Goal: Information Seeking & Learning: Learn about a topic

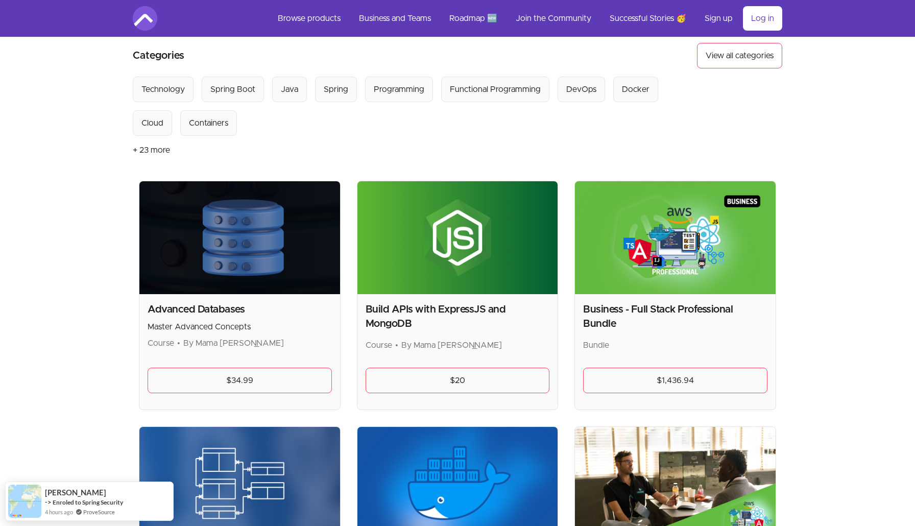
scroll to position [78, 0]
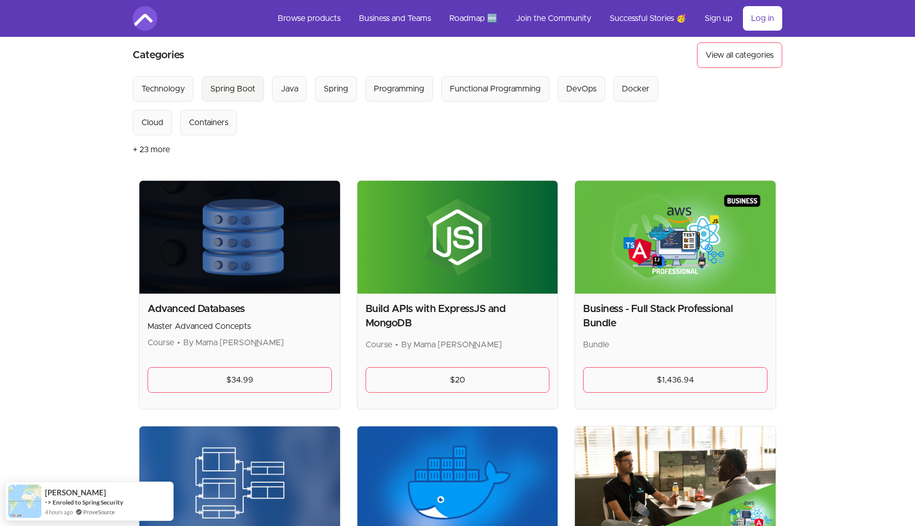
click at [254, 85] on div "Spring Boot" at bounding box center [232, 89] width 45 height 12
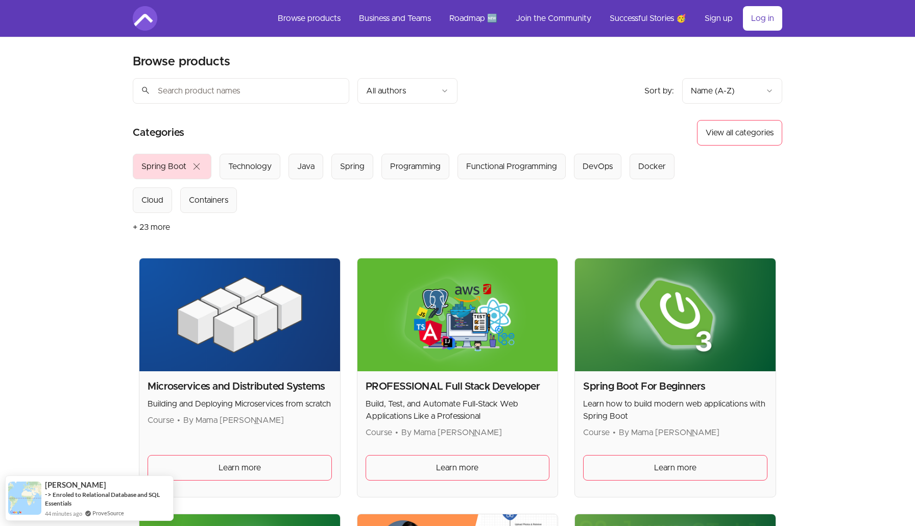
click at [198, 168] on span "close" at bounding box center [196, 166] width 12 height 12
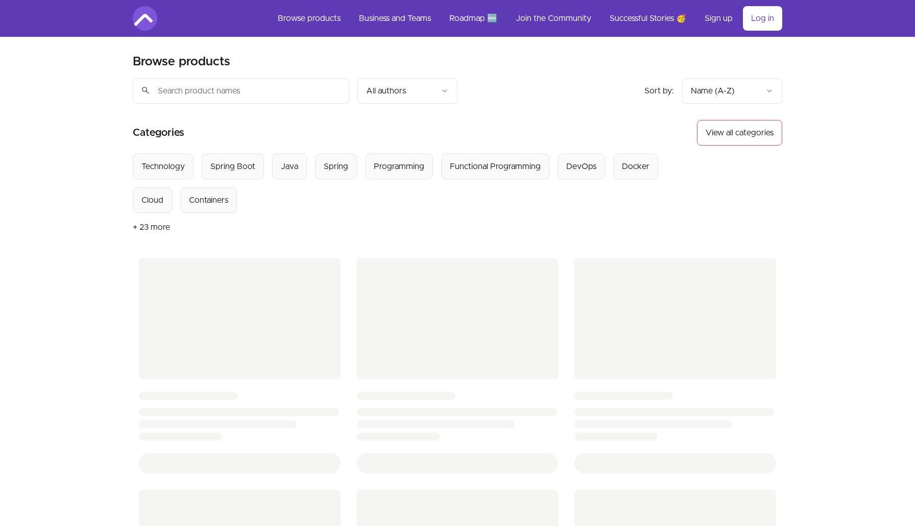
click at [226, 93] on input "search" at bounding box center [241, 91] width 217 height 26
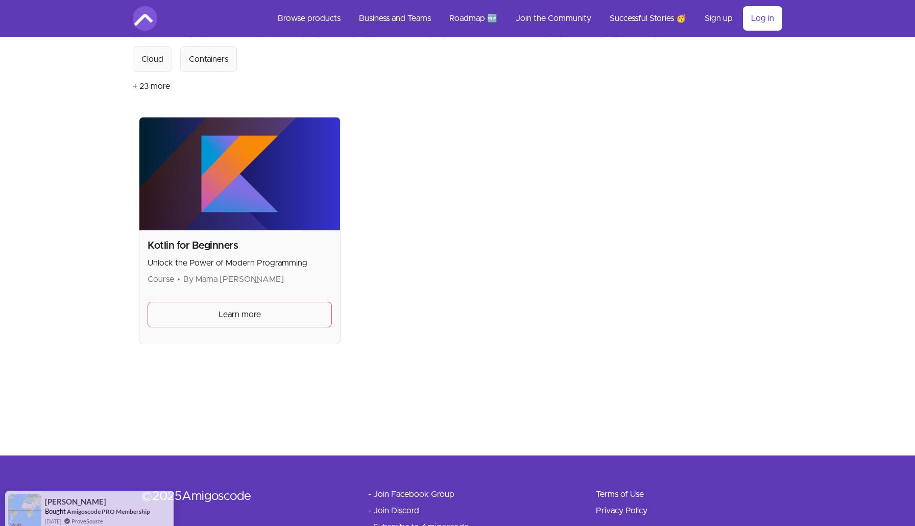
scroll to position [142, 0]
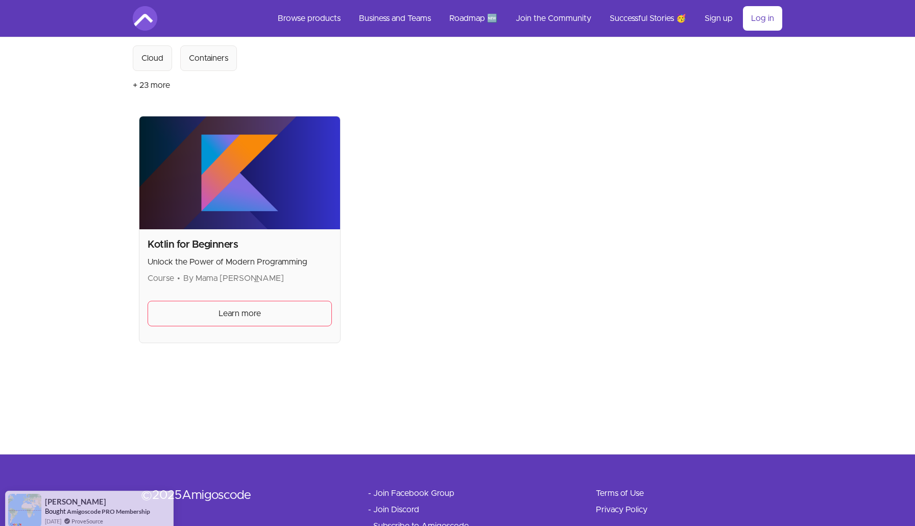
type input "kotlin"
click at [226, 246] on h2 "Kotlin for Beginners" at bounding box center [240, 244] width 184 height 14
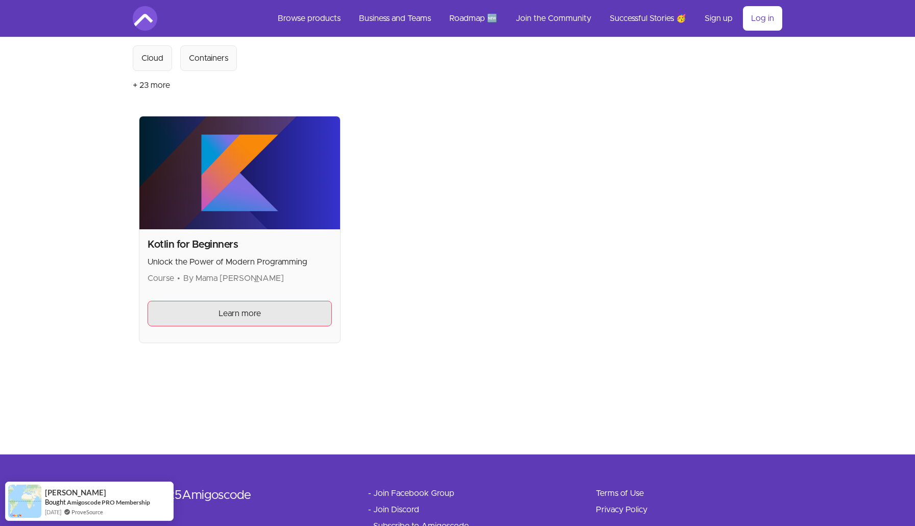
click at [245, 303] on link "Learn more" at bounding box center [240, 314] width 184 height 26
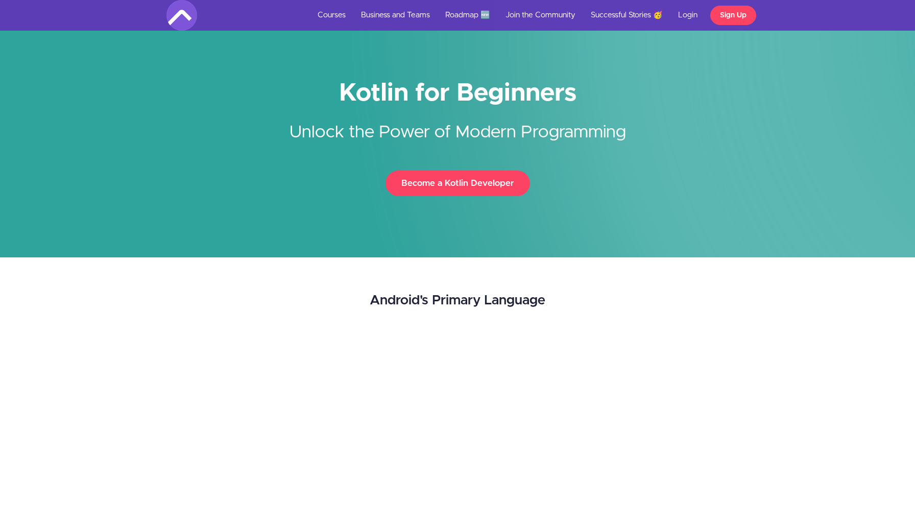
click at [588, 311] on div "Android's Primary Language" at bounding box center [458, 473] width 620 height 380
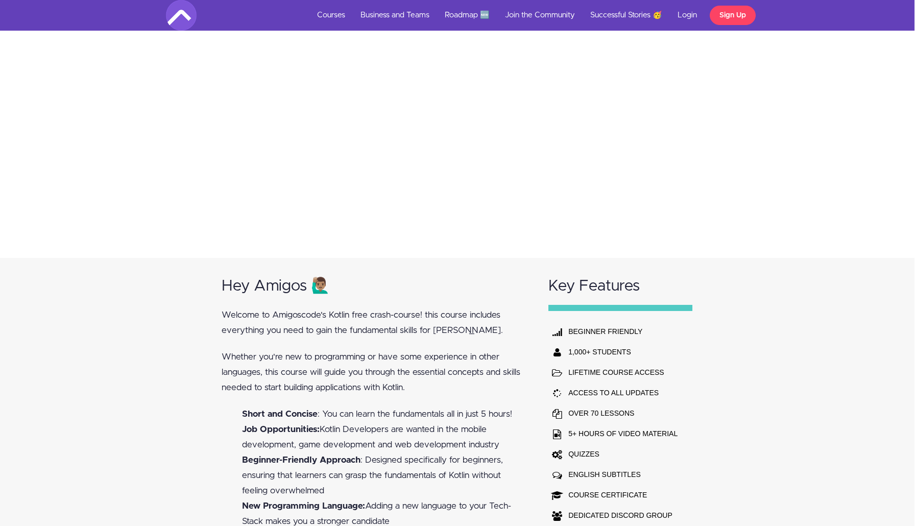
scroll to position [437, 1]
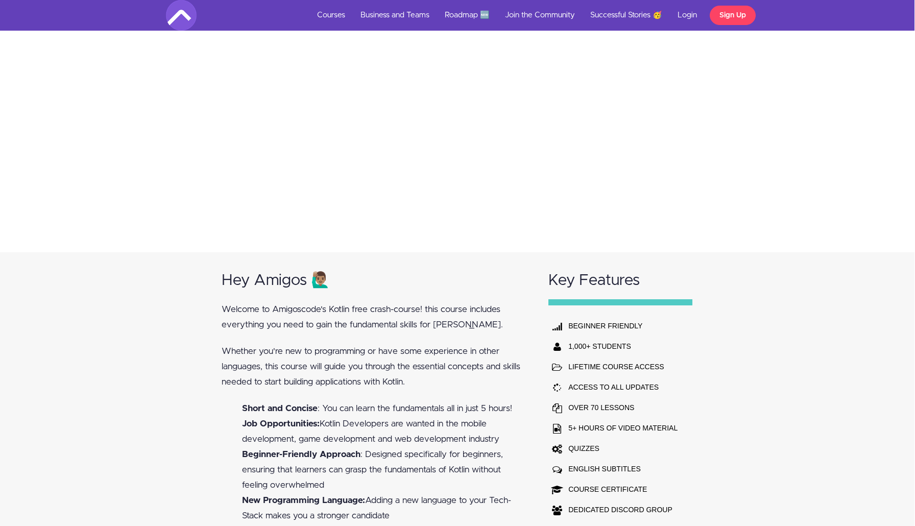
click at [433, 377] on p "Whether you're new to programming or have some experience in other languages, t…" at bounding box center [375, 367] width 307 height 46
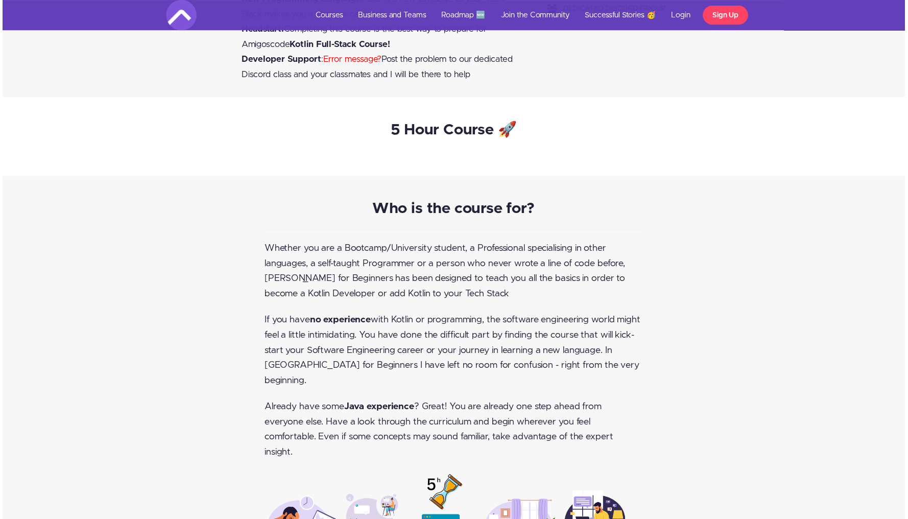
scroll to position [941, 1]
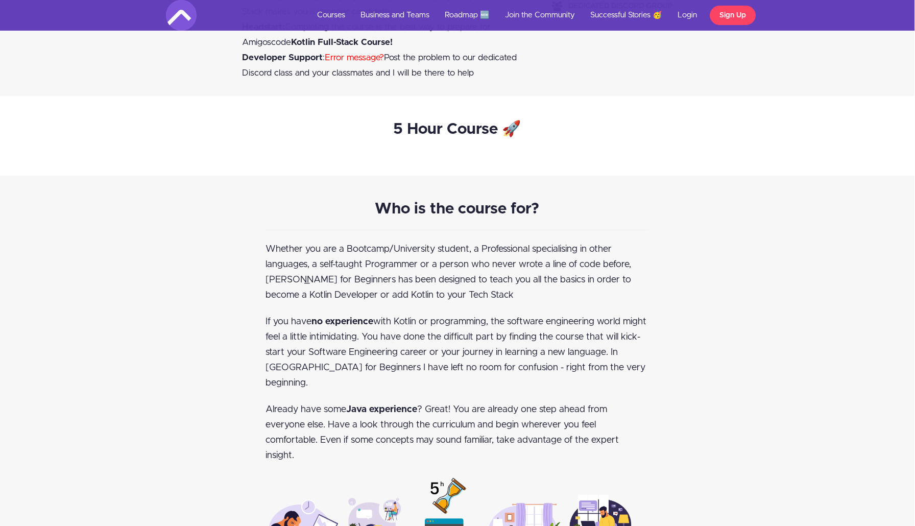
click at [864, 7] on div "Toggle navigation Courses Business and Teams Roadmap 🆕 Join the Community Succe…" at bounding box center [456, 15] width 915 height 31
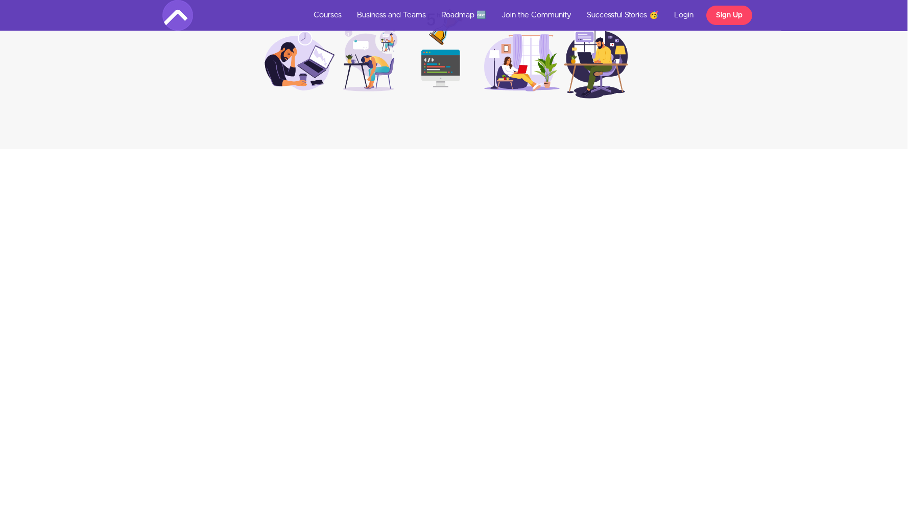
scroll to position [735, 1]
